Goal: Communication & Community: Participate in discussion

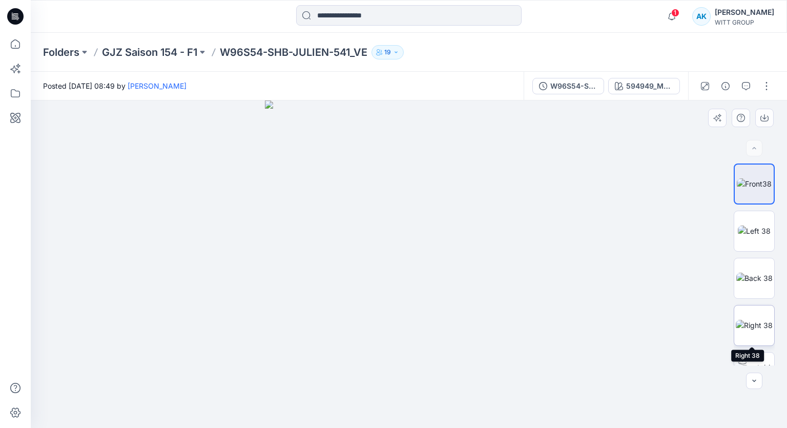
click at [745, 320] on img at bounding box center [754, 325] width 37 height 11
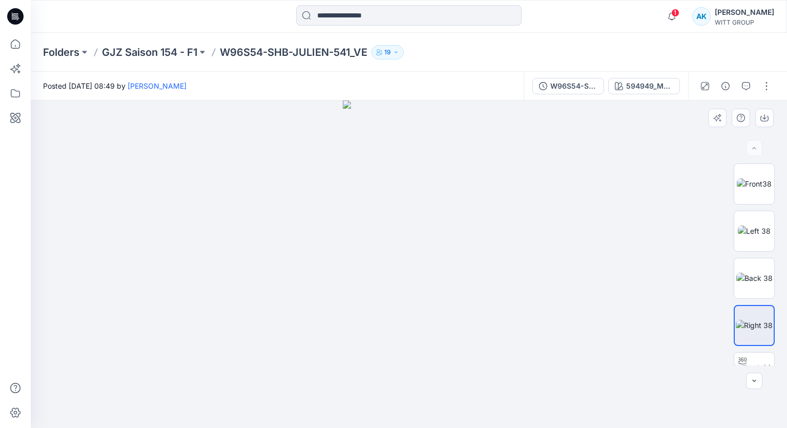
drag, startPoint x: 459, startPoint y: 310, endPoint x: 571, endPoint y: 306, distance: 111.7
click at [571, 306] on div at bounding box center [409, 263] width 756 height 327
click at [746, 358] on div at bounding box center [742, 360] width 16 height 16
drag, startPoint x: 392, startPoint y: 277, endPoint x: 581, endPoint y: 273, distance: 188.5
click at [581, 273] on div at bounding box center [409, 263] width 756 height 327
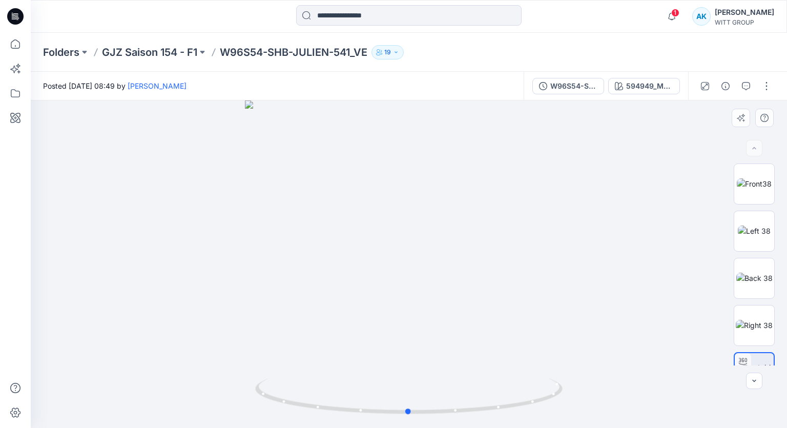
drag, startPoint x: 404, startPoint y: 277, endPoint x: 522, endPoint y: 275, distance: 118.3
click at [522, 275] on div at bounding box center [409, 263] width 756 height 327
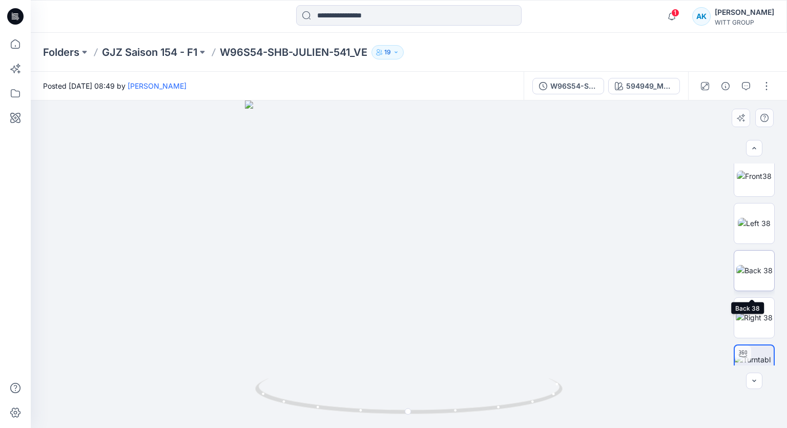
scroll to position [27, 0]
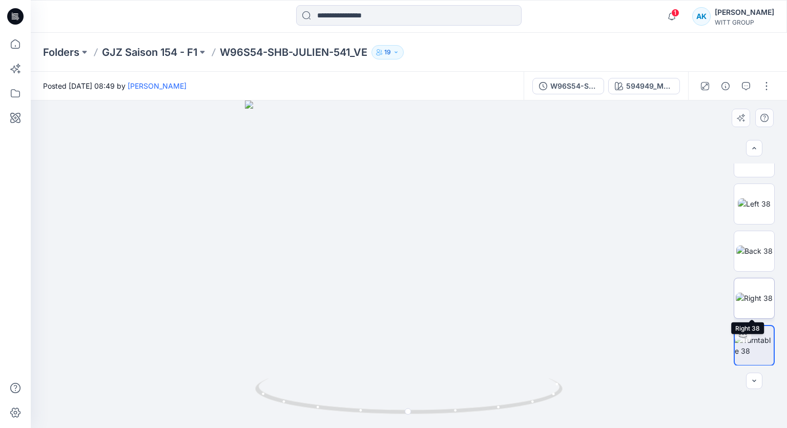
click at [746, 292] on img at bounding box center [754, 297] width 37 height 11
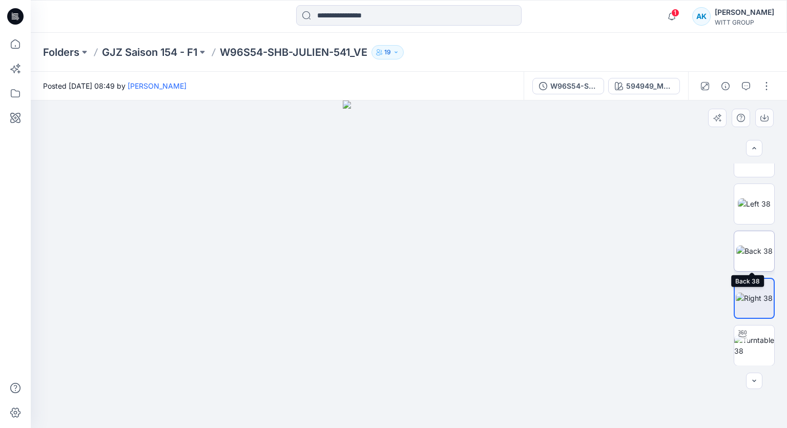
click at [745, 253] on img at bounding box center [754, 250] width 36 height 11
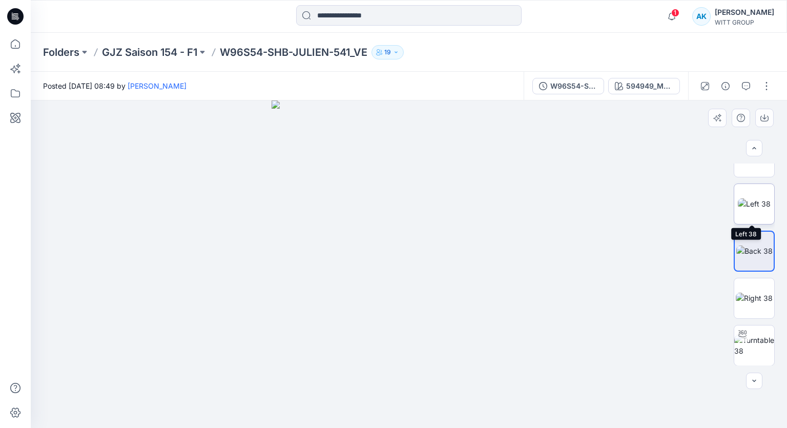
click at [744, 203] on img at bounding box center [754, 203] width 33 height 11
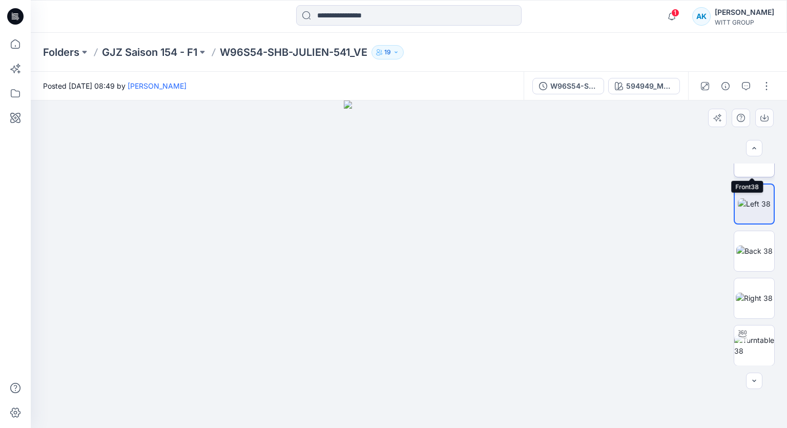
click at [747, 162] on img at bounding box center [754, 156] width 35 height 11
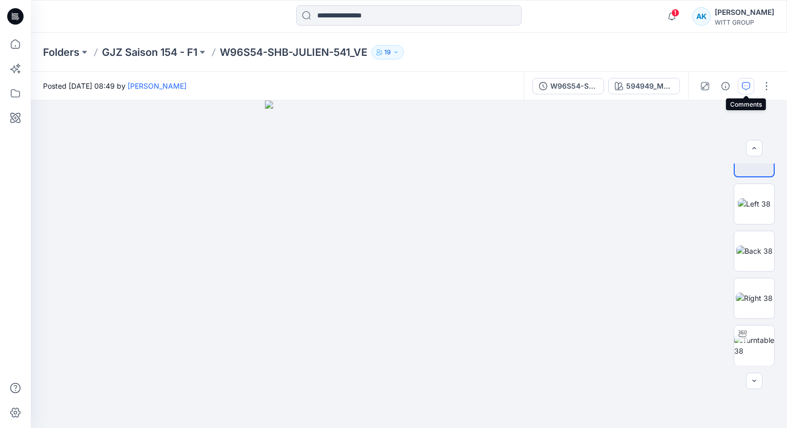
click at [743, 82] on icon "button" at bounding box center [746, 86] width 8 height 8
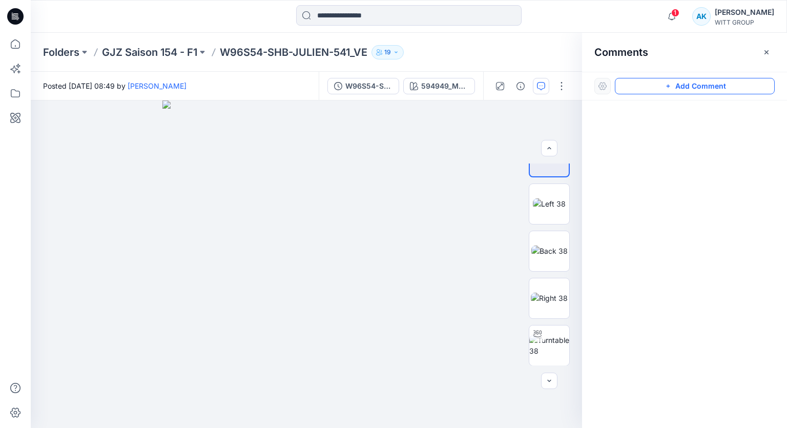
click at [737, 87] on button "Add Comment" at bounding box center [695, 86] width 160 height 16
click at [435, 409] on div "1" at bounding box center [306, 263] width 551 height 327
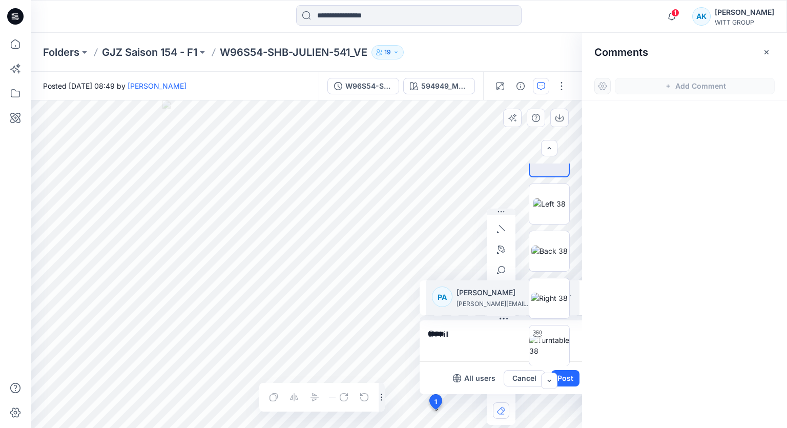
click at [486, 306] on p "[PERSON_NAME][EMAIL_ADDRESS][DOMAIN_NAME]" at bounding box center [494, 304] width 77 height 10
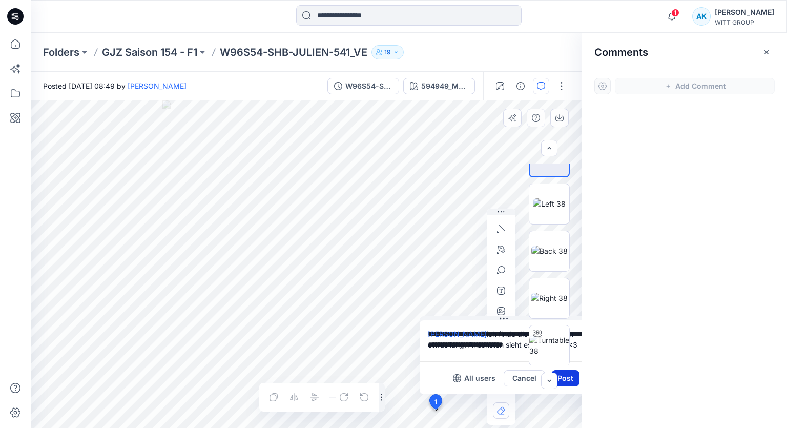
type textarea "**********"
click at [571, 375] on button "Post" at bounding box center [565, 378] width 28 height 16
